Goal: Find specific page/section: Find specific page/section

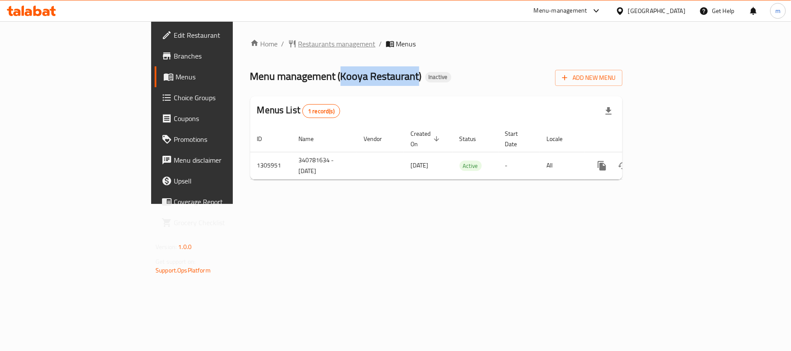
click at [298, 42] on span "Restaurants management" at bounding box center [336, 44] width 77 height 10
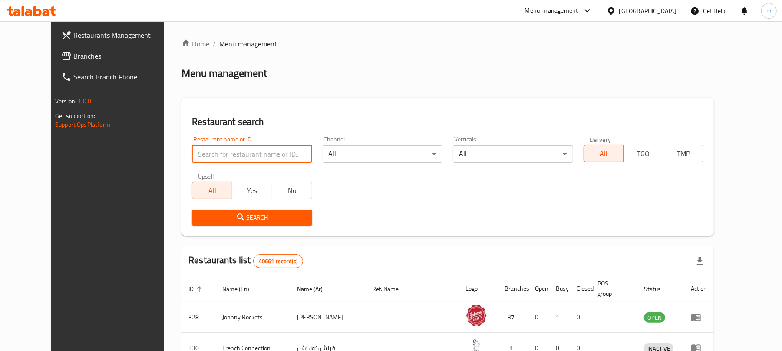
click at [251, 152] on input "search" at bounding box center [252, 153] width 120 height 17
paste input "703918"
type input "703918"
click button "Search" at bounding box center [252, 218] width 120 height 16
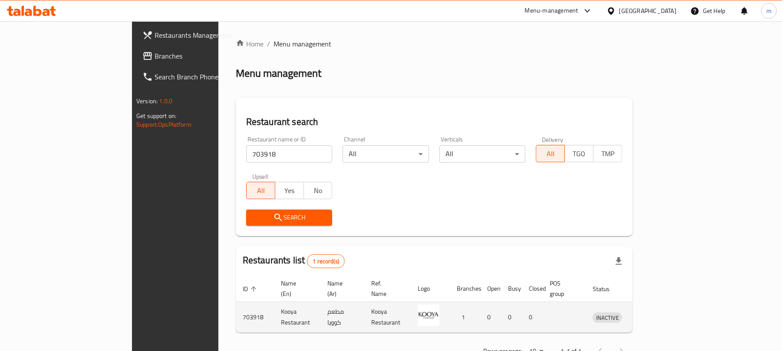
click at [274, 307] on td "Kooya Restaurant" at bounding box center [297, 317] width 46 height 31
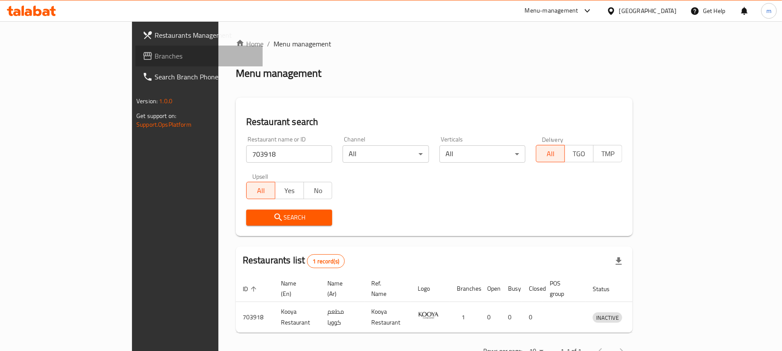
click at [135, 63] on link "Branches" at bounding box center [198, 56] width 127 height 21
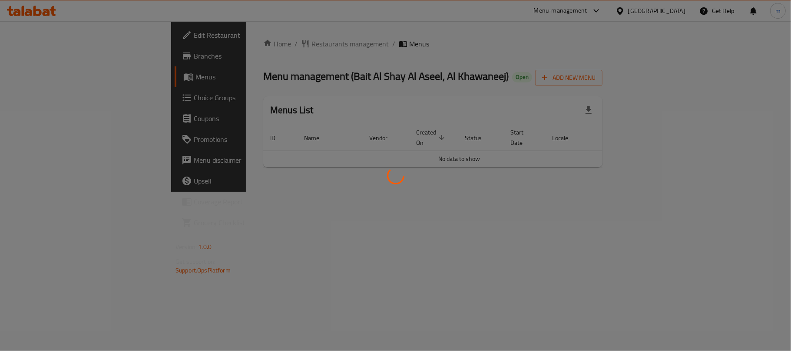
click at [229, 49] on div at bounding box center [395, 175] width 791 height 351
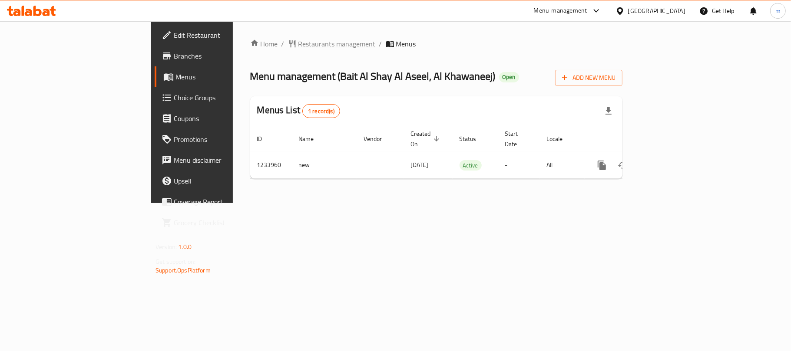
click at [298, 46] on span "Restaurants management" at bounding box center [336, 44] width 77 height 10
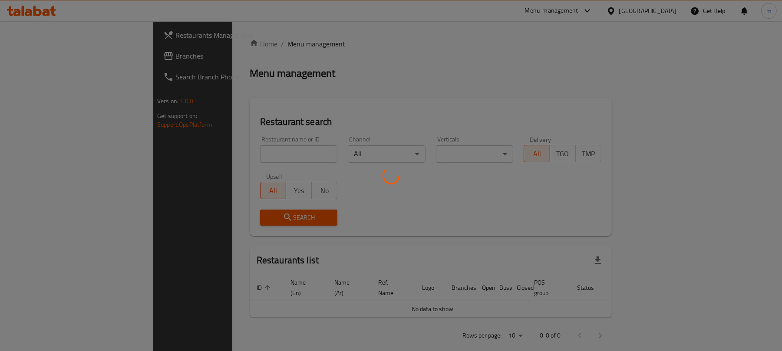
click at [236, 155] on div at bounding box center [391, 175] width 782 height 351
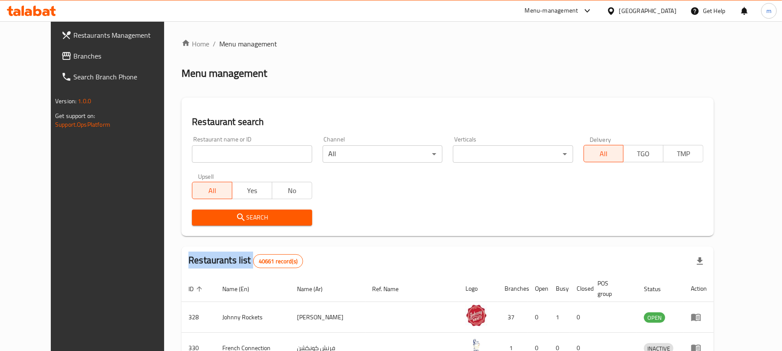
click at [236, 155] on div at bounding box center [391, 175] width 782 height 351
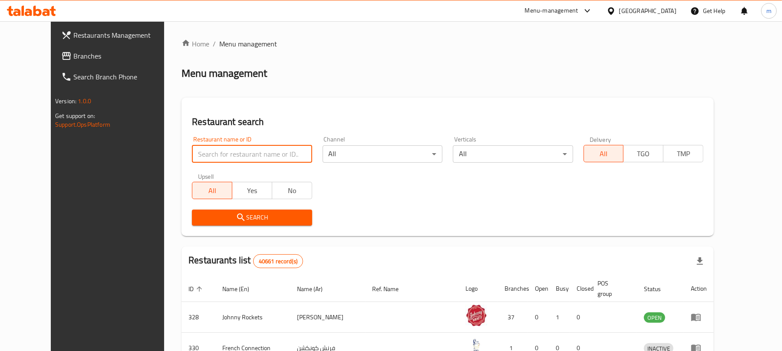
click at [236, 155] on input "search" at bounding box center [252, 153] width 120 height 17
paste input "678296"
type input "678296"
click button "Search" at bounding box center [252, 218] width 120 height 16
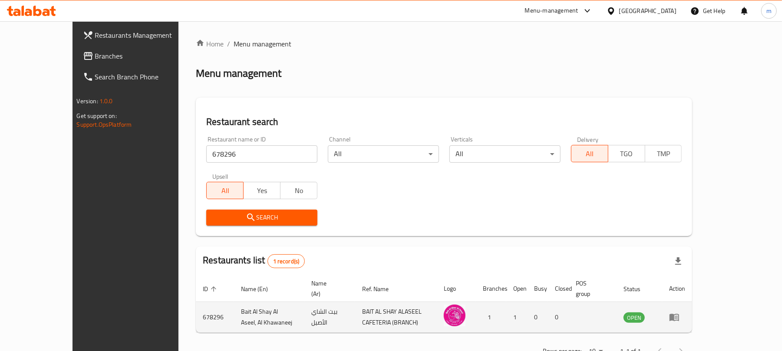
click at [264, 308] on td "Bait Al Shay Al Aseel, Al Khawaneej" at bounding box center [269, 317] width 70 height 31
copy td "Bait Al Shay Al Aseel, Al Khawaneej"
click at [680, 312] on icon "enhanced table" at bounding box center [674, 317] width 10 height 10
